Goal: Navigation & Orientation: Find specific page/section

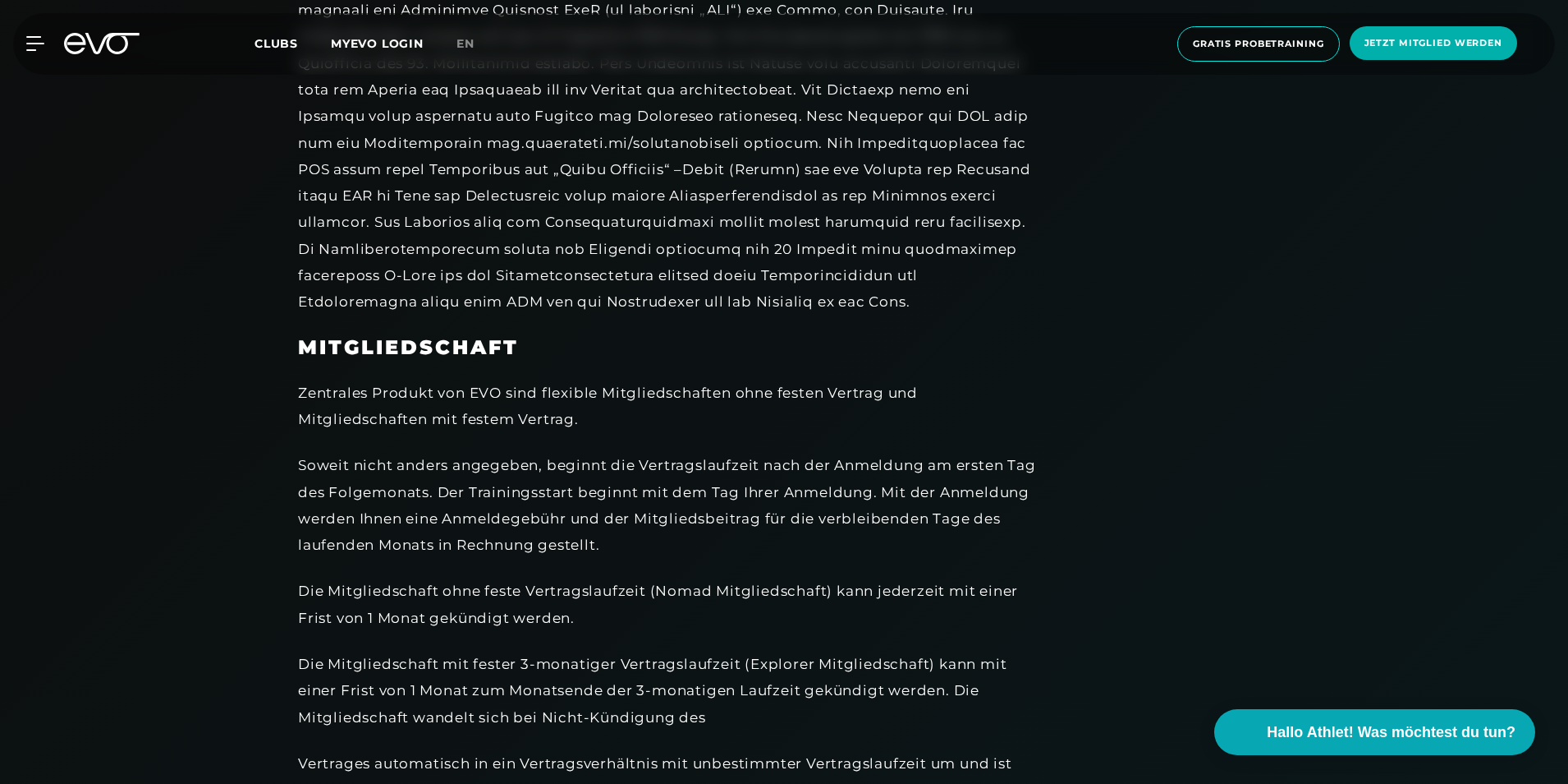
scroll to position [986, 0]
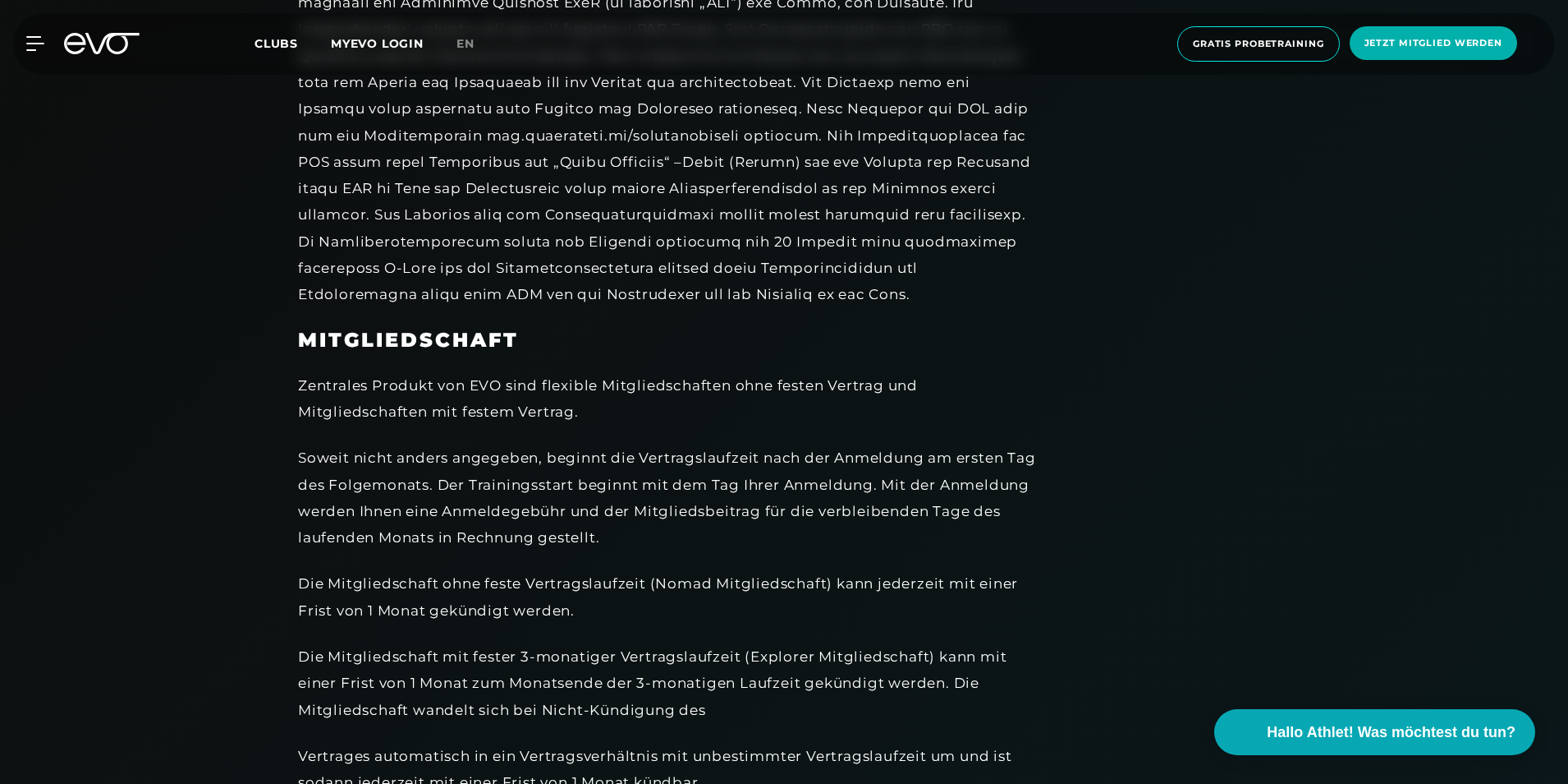
click at [665, 339] on h3 "MITGLIEDSCHAFT" at bounding box center [668, 340] width 739 height 25
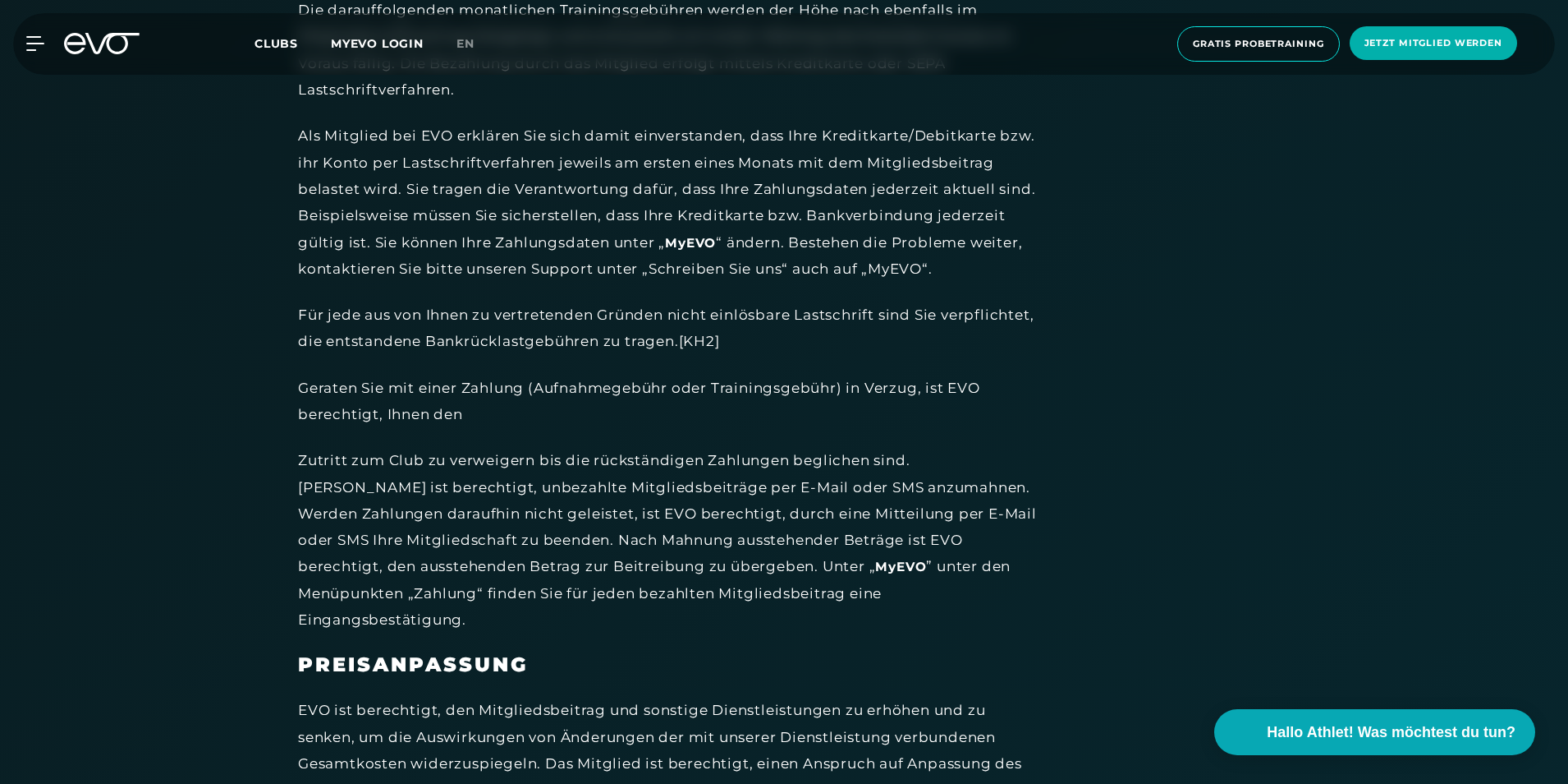
scroll to position [4949, 0]
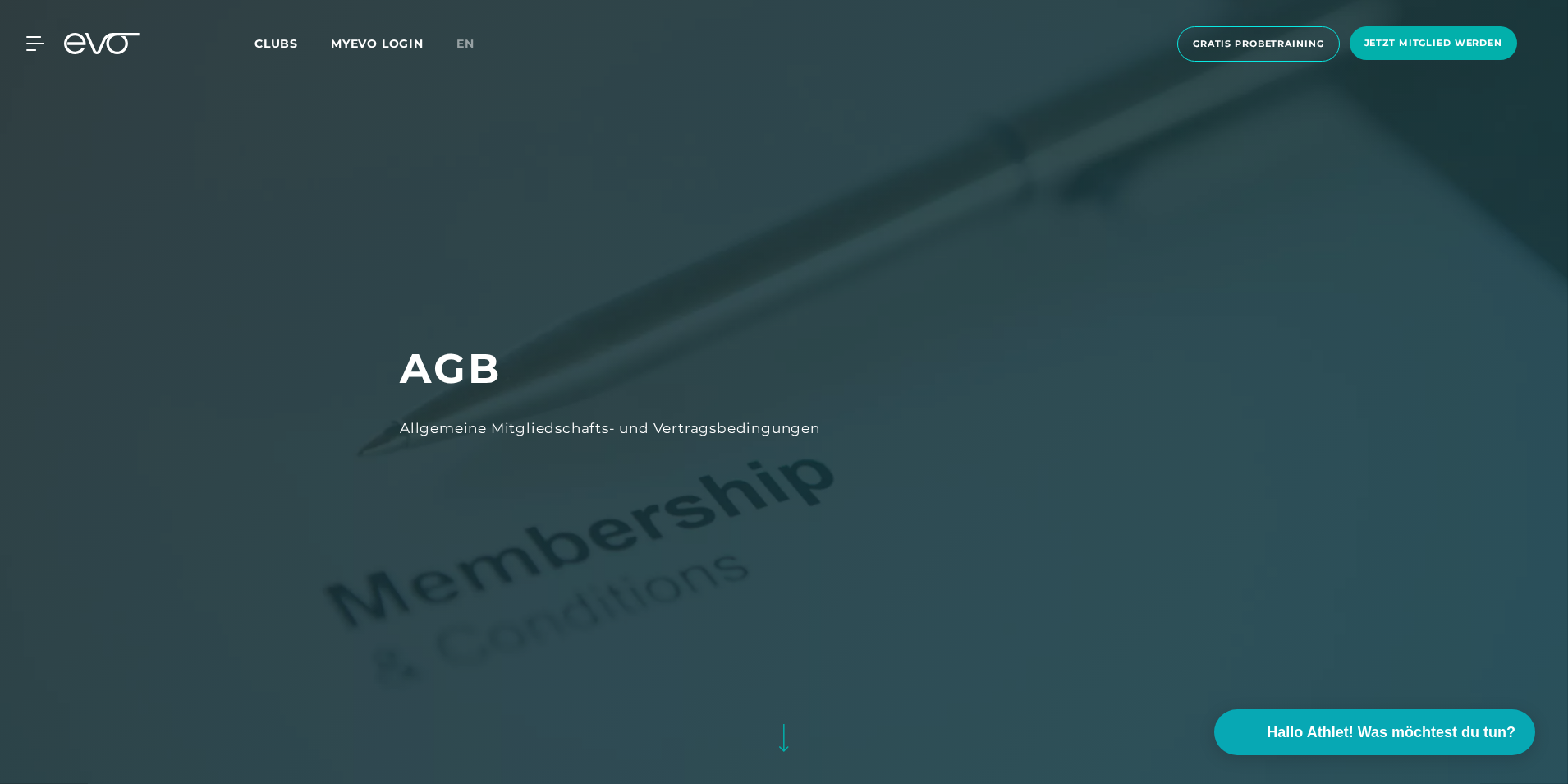
click at [276, 49] on span "Clubs" at bounding box center [276, 43] width 44 height 15
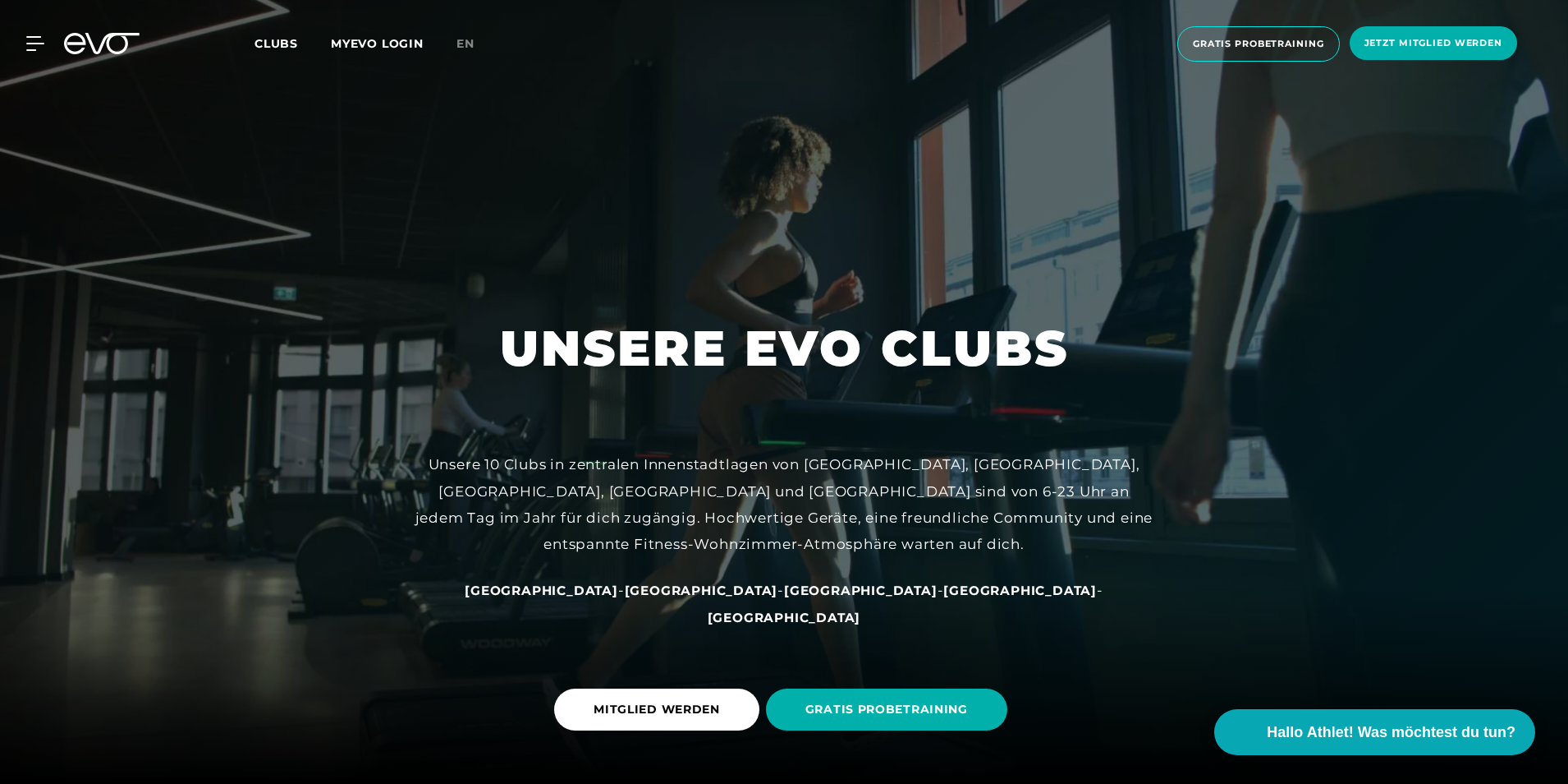
click at [99, 50] on icon at bounding box center [113, 43] width 54 height 21
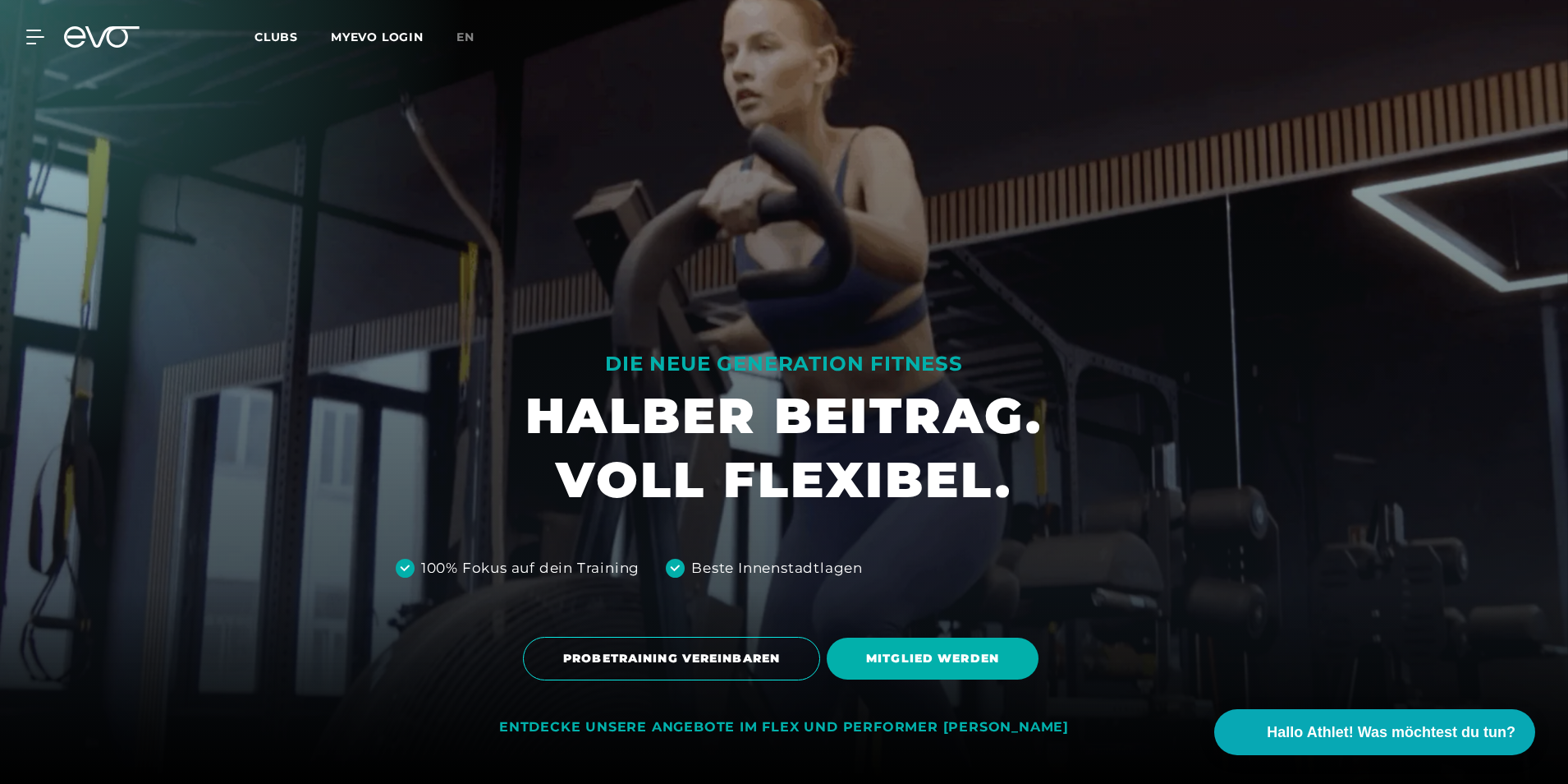
click at [266, 41] on span "Clubs" at bounding box center [276, 37] width 44 height 15
